Goal: Find specific page/section: Find specific page/section

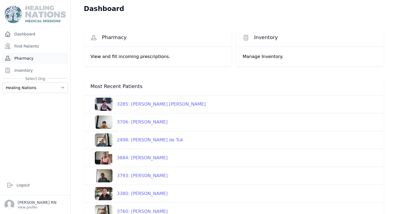
click at [36, 60] on link "Pharmacy" at bounding box center [35, 58] width 66 height 11
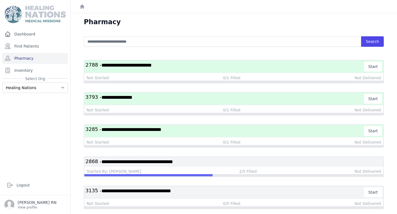
click at [229, 129] on h3 "**********" at bounding box center [224, 131] width 279 height 10
